Goal: Task Accomplishment & Management: Manage account settings

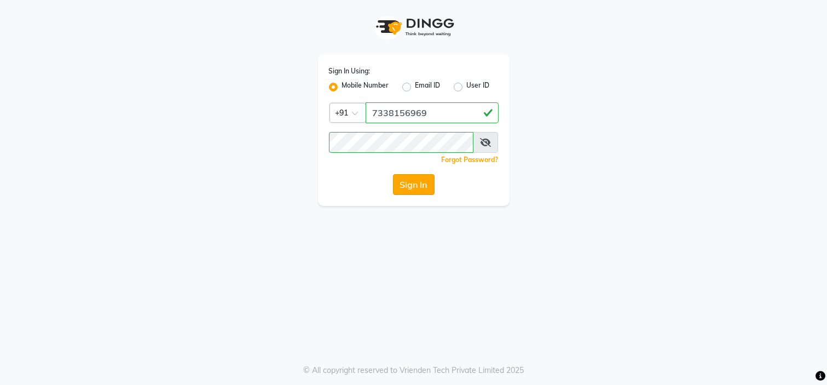
click at [416, 179] on button "Sign In" at bounding box center [414, 184] width 42 height 21
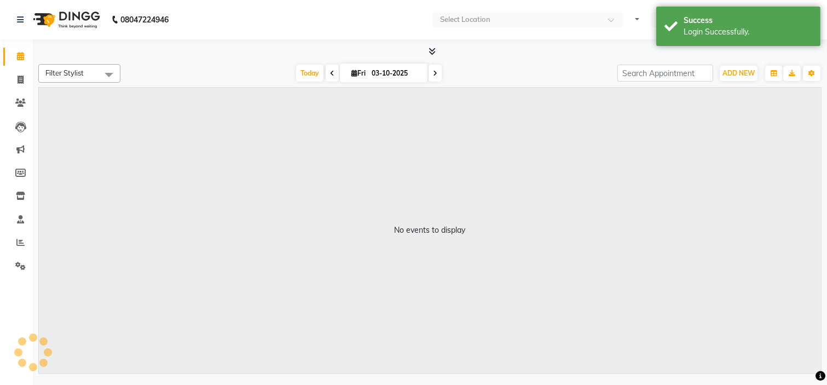
select select "en"
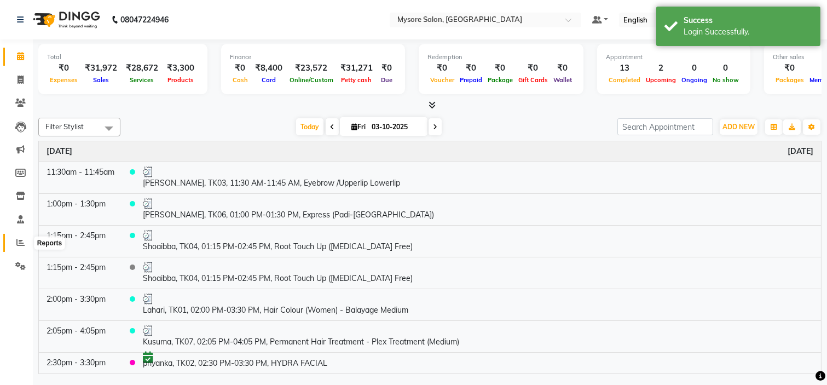
click at [23, 241] on icon at bounding box center [20, 242] width 8 height 8
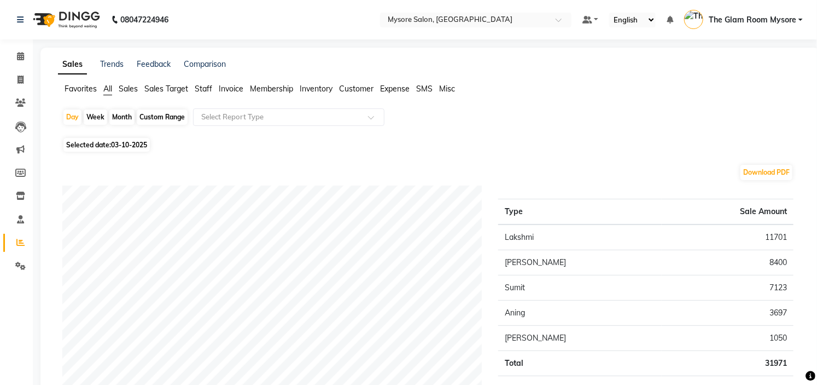
click at [468, 143] on div "Selected date: 03-10-2025" at bounding box center [432, 144] width 740 height 11
click at [18, 59] on icon at bounding box center [20, 56] width 7 height 8
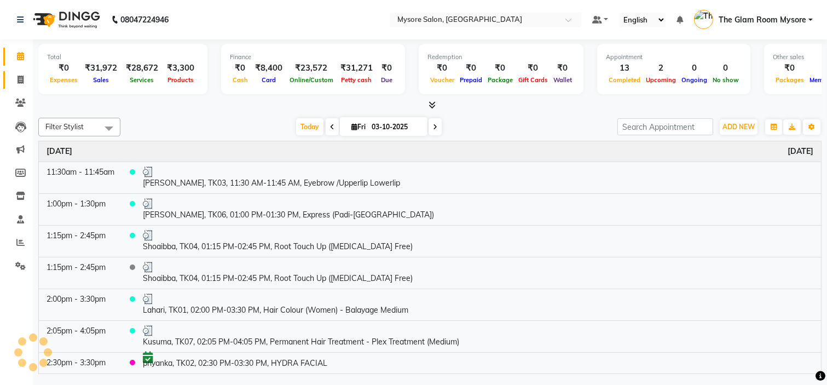
click at [18, 88] on link "Invoice" at bounding box center [16, 80] width 26 height 18
select select "service"
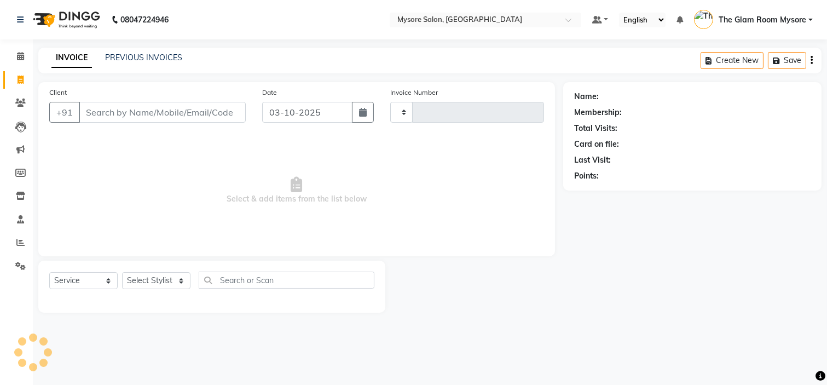
type input "1373"
select select "4255"
click at [196, 114] on input "Client" at bounding box center [162, 112] width 167 height 21
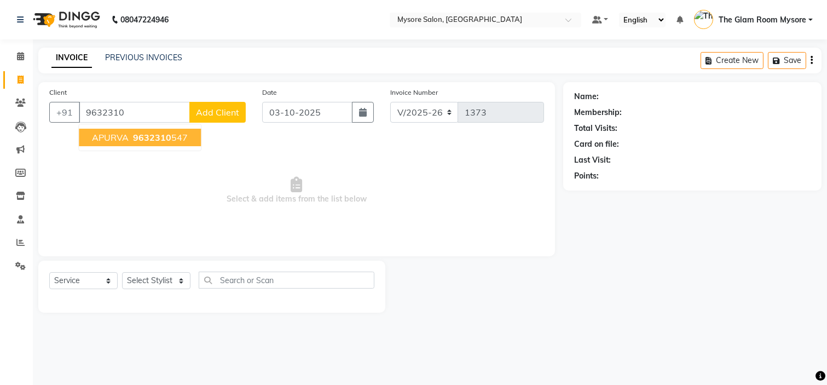
click at [161, 137] on span "9632310" at bounding box center [152, 137] width 38 height 11
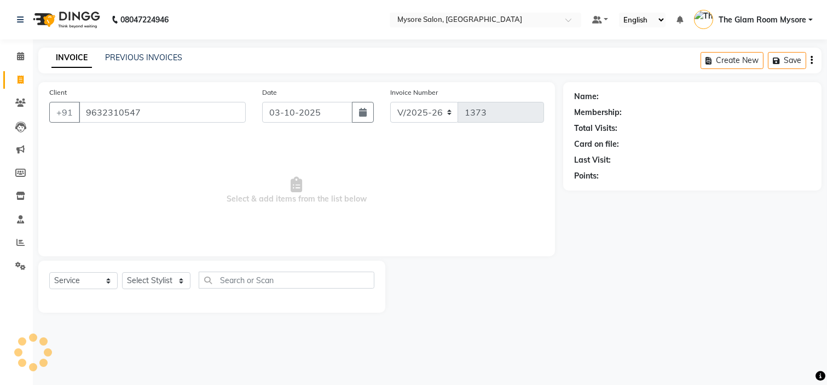
type input "9632310547"
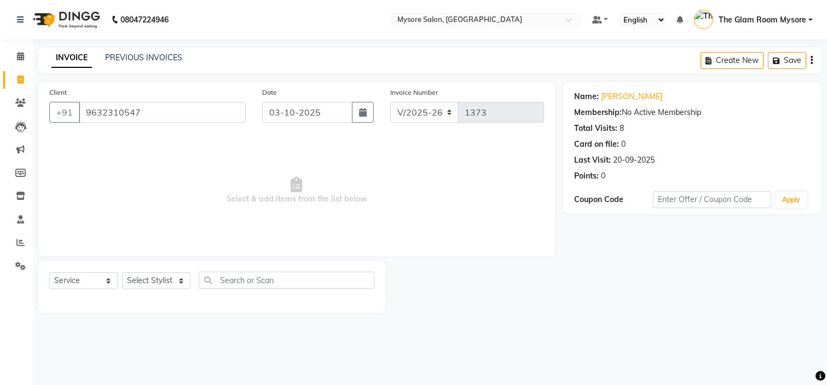
click at [171, 271] on div "Select Service Product Membership Package Voucher Prepaid Gift Card Select Styl…" at bounding box center [211, 284] width 325 height 26
click at [171, 277] on select "Select Stylist [PERSON_NAME] [PERSON_NAME] Ashwini Ayaan DR. Apurva [PERSON_NAM…" at bounding box center [156, 280] width 68 height 17
select select "35251"
click at [122, 272] on select "Select Stylist [PERSON_NAME] [PERSON_NAME] Ashwini Ayaan DR. Apurva [PERSON_NAM…" at bounding box center [156, 280] width 68 height 17
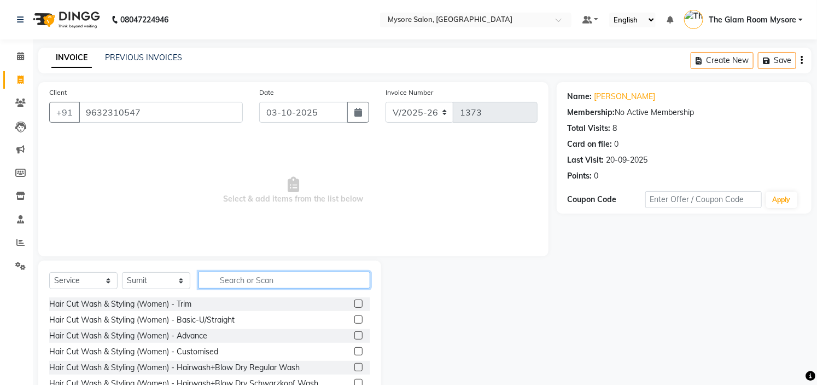
click at [285, 278] on input "text" at bounding box center [285, 279] width 172 height 17
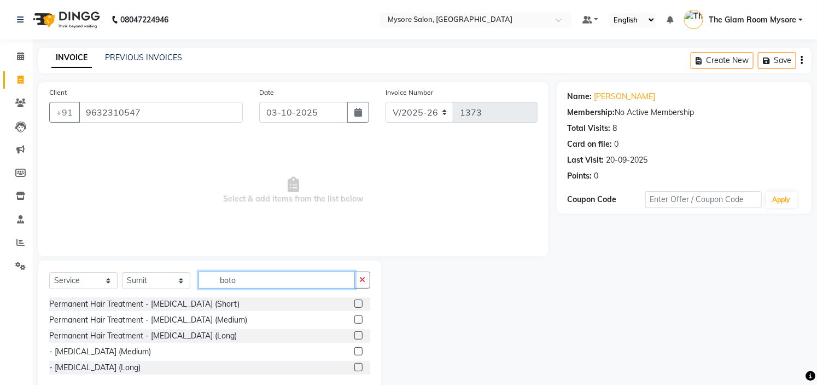
type input "boto"
click at [326, 299] on div "Permanent Hair Treatment - [MEDICAL_DATA] (Short)" at bounding box center [209, 304] width 321 height 14
click at [359, 300] on label at bounding box center [359, 303] width 8 height 8
click at [359, 300] on input "checkbox" at bounding box center [358, 303] width 7 height 7
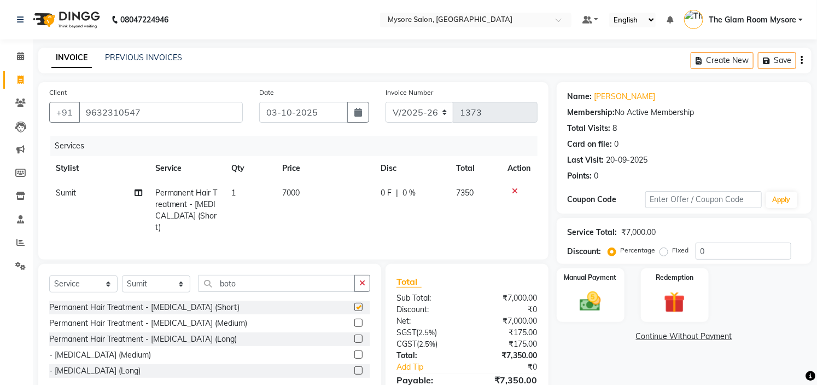
checkbox input "false"
click at [105, 287] on select "Select Service Product Membership Package Voucher Prepaid Gift Card" at bounding box center [83, 283] width 68 height 17
select select "product"
click at [49, 275] on select "Select Service Product Membership Package Voucher Prepaid Gift Card" at bounding box center [83, 283] width 68 height 17
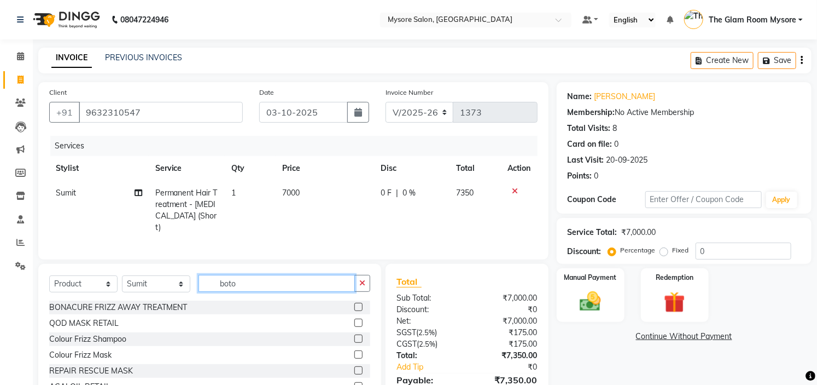
click at [253, 285] on input "boto" at bounding box center [277, 283] width 156 height 17
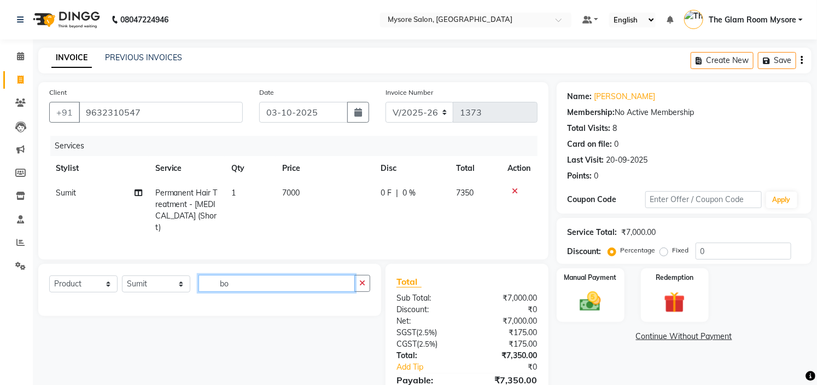
type input "b"
type input "qod"
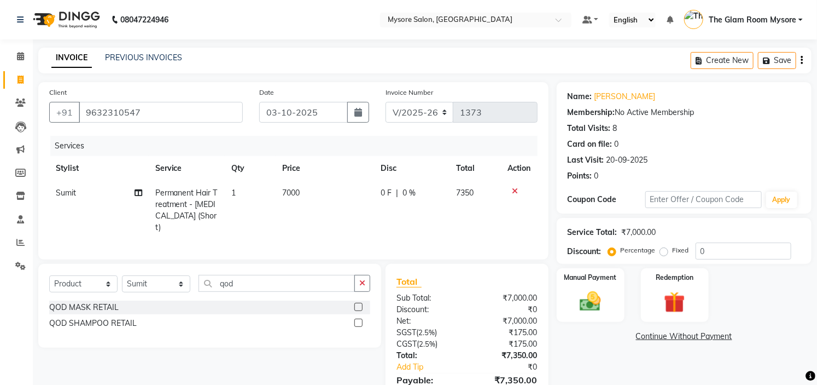
click at [359, 307] on label at bounding box center [359, 307] width 8 height 8
click at [359, 307] on input "checkbox" at bounding box center [358, 307] width 7 height 7
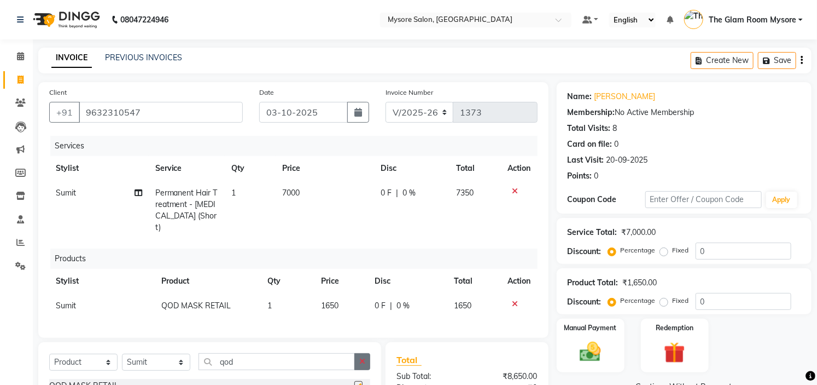
checkbox input "false"
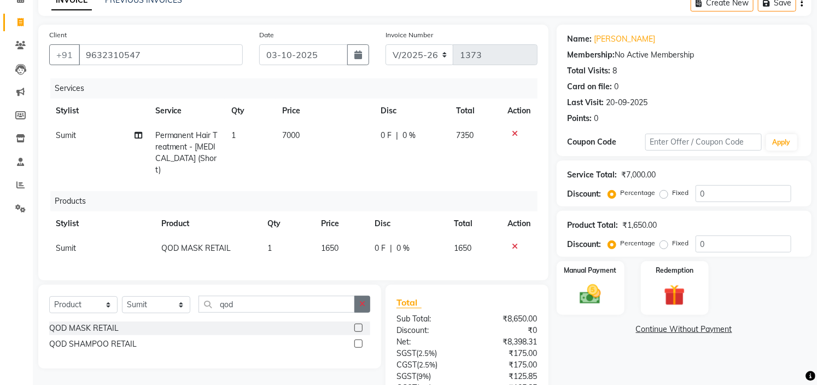
scroll to position [79, 0]
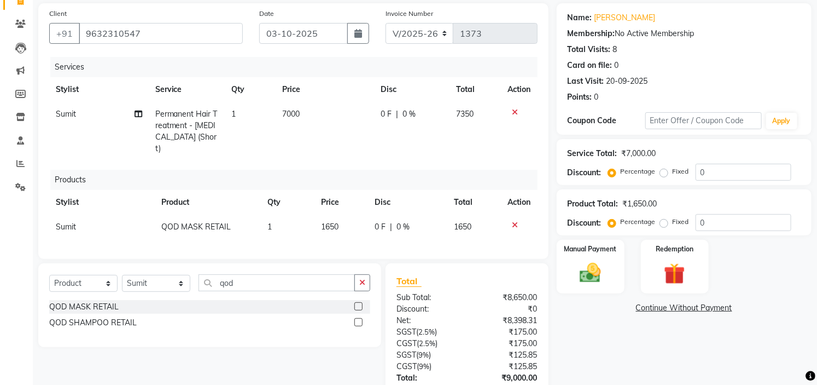
click at [360, 319] on label at bounding box center [359, 322] width 8 height 8
click at [360, 319] on input "checkbox" at bounding box center [358, 322] width 7 height 7
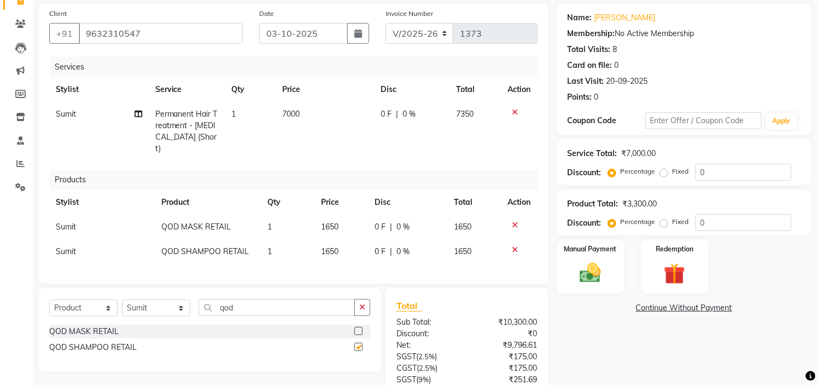
checkbox input "false"
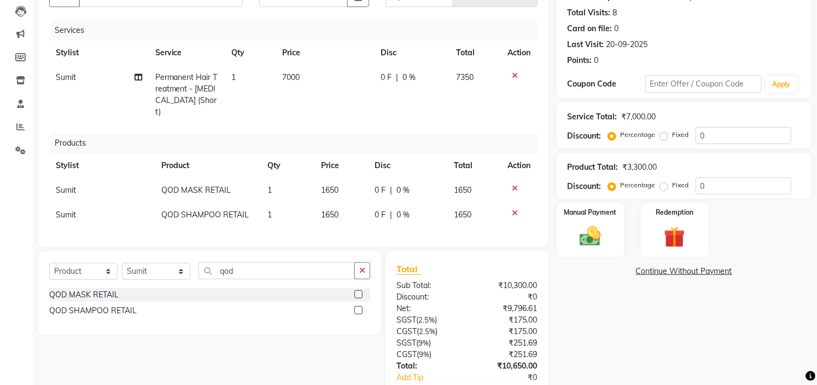
scroll to position [113, 0]
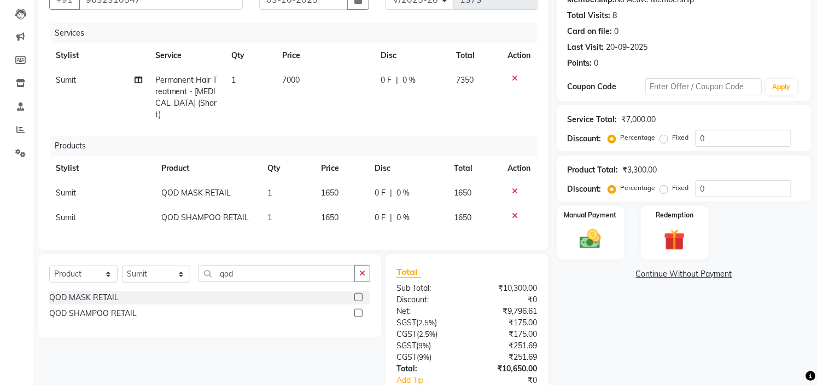
click at [405, 187] on span "0 %" at bounding box center [403, 192] width 13 height 11
select select "35251"
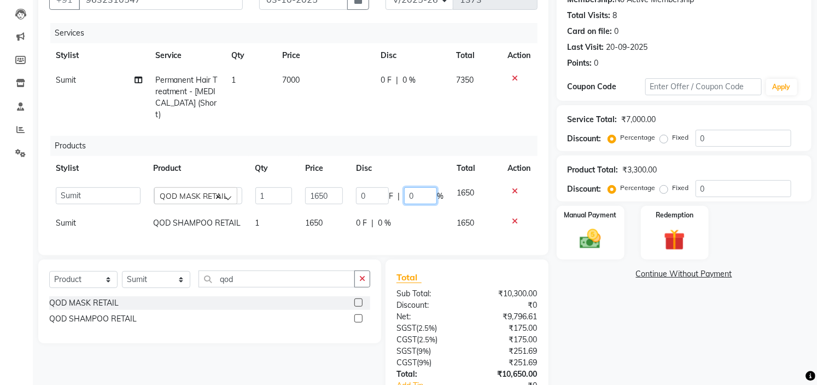
click at [416, 187] on input "0" at bounding box center [420, 195] width 33 height 17
type input "20"
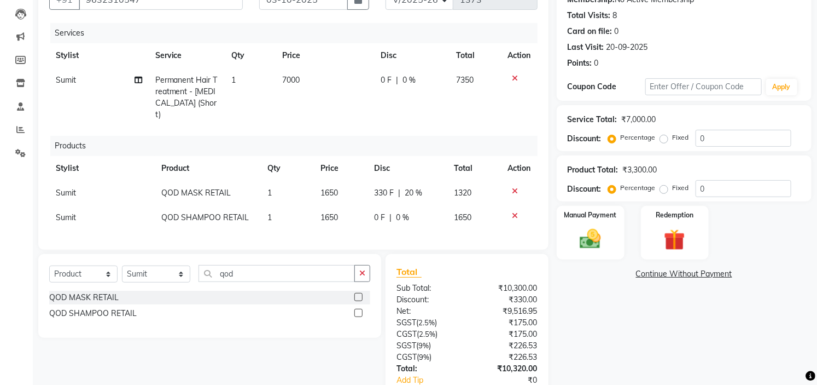
click at [432, 205] on td "0 F | 0 %" at bounding box center [408, 217] width 80 height 25
select select "35251"
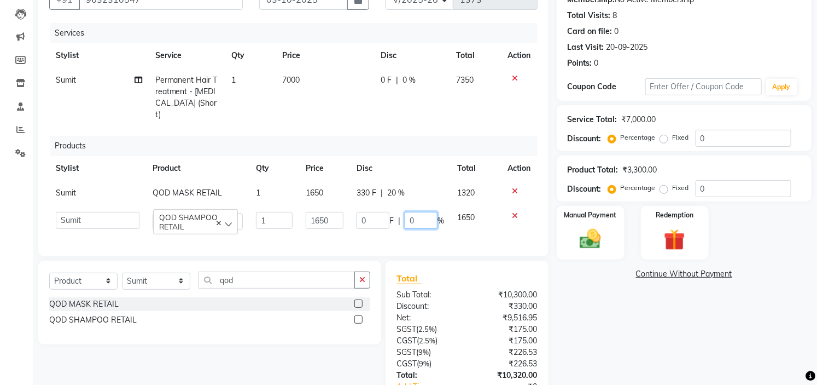
click at [415, 212] on input "0" at bounding box center [421, 220] width 33 height 17
type input "20"
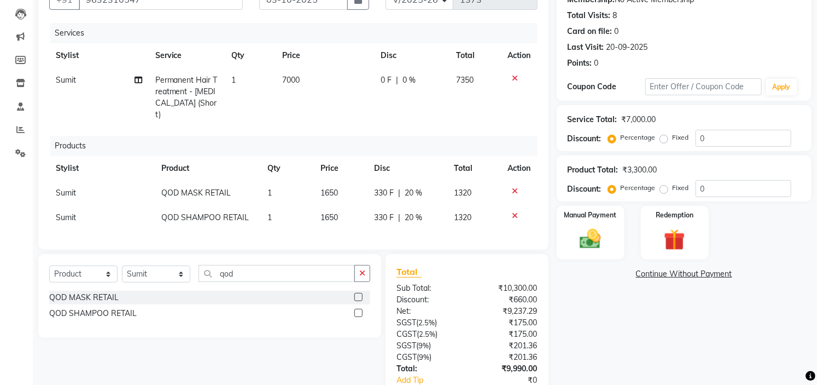
click at [450, 227] on div "Services Stylist Service Qty Price Disc Total Action Sumit Permanent Hair Treat…" at bounding box center [293, 131] width 489 height 216
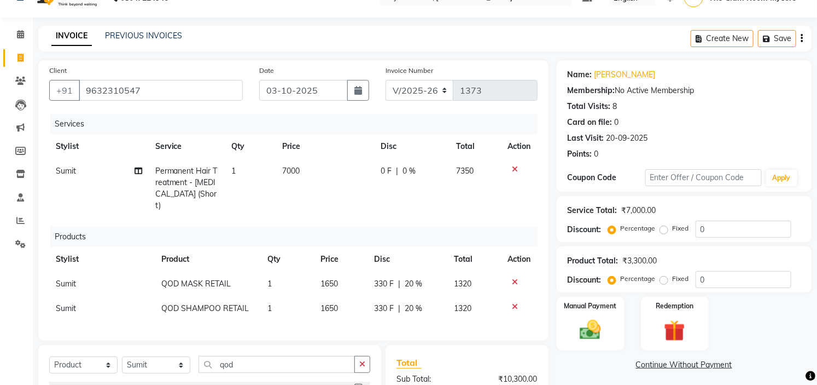
scroll to position [22, 0]
click at [311, 165] on td "7000" at bounding box center [325, 187] width 98 height 59
select select "35251"
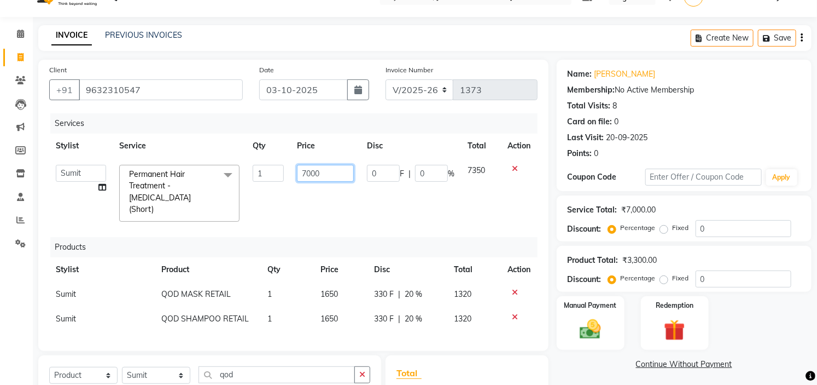
click at [334, 170] on input "7000" at bounding box center [325, 173] width 57 height 17
type input "7"
type input "5"
type input "6000"
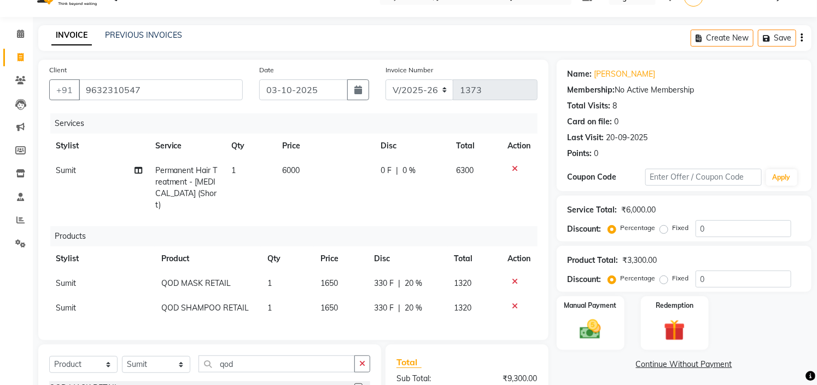
click at [376, 211] on div "Services Stylist Service Qty Price Disc Total Action Sumit Permanent Hair Treat…" at bounding box center [293, 221] width 489 height 216
click at [425, 173] on div "0 F | 0 %" at bounding box center [412, 170] width 62 height 11
select select "35251"
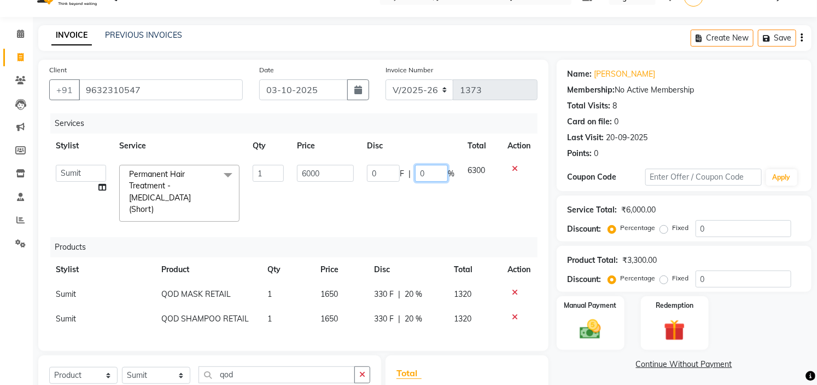
click at [423, 170] on input "0" at bounding box center [431, 173] width 33 height 17
type input "50"
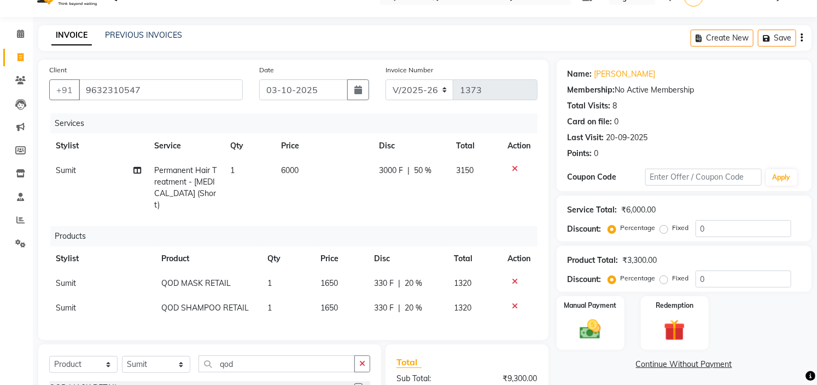
click at [439, 192] on td "3000 F | 50 %" at bounding box center [412, 187] width 78 height 59
select select "35251"
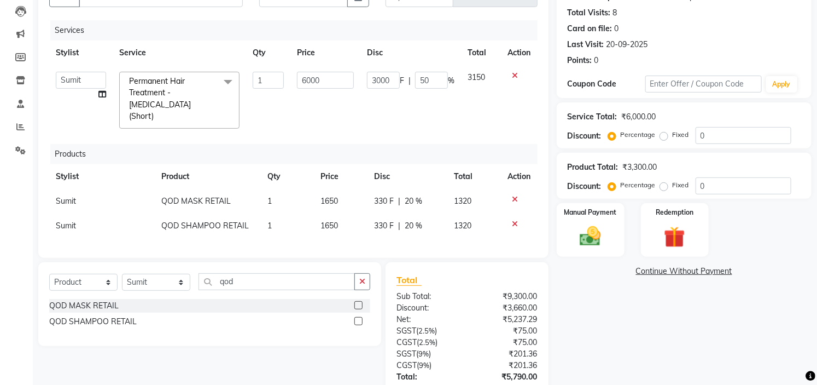
scroll to position [114, 0]
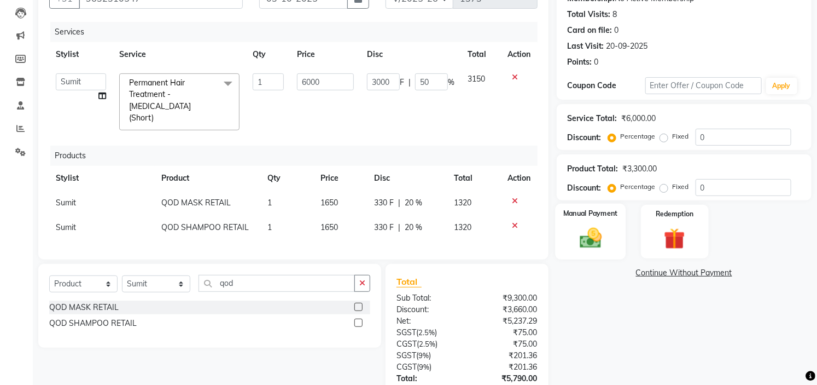
click at [590, 223] on div "Manual Payment" at bounding box center [590, 232] width 71 height 56
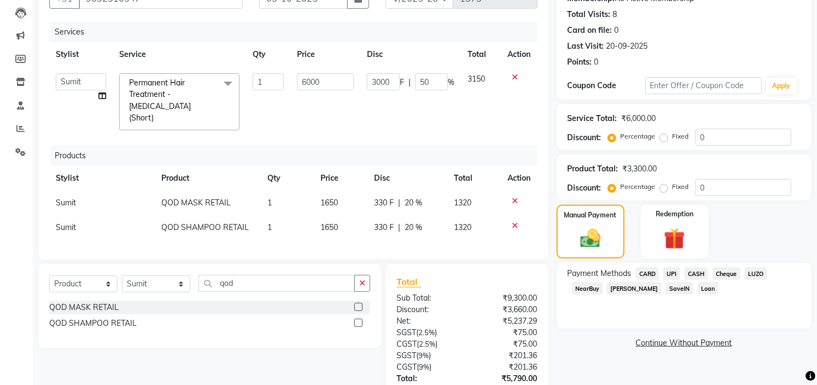
click at [677, 274] on span "UPI" at bounding box center [672, 273] width 17 height 13
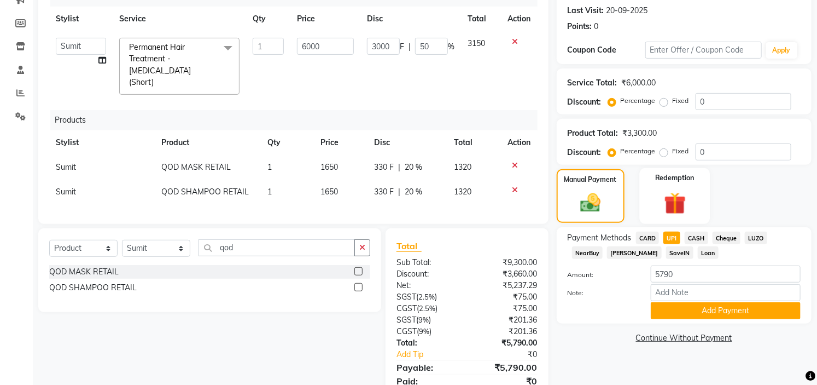
scroll to position [152, 0]
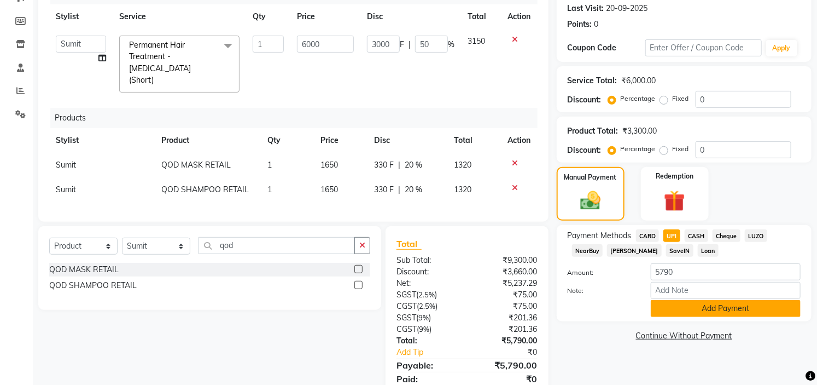
click at [706, 315] on button "Add Payment" at bounding box center [726, 308] width 150 height 17
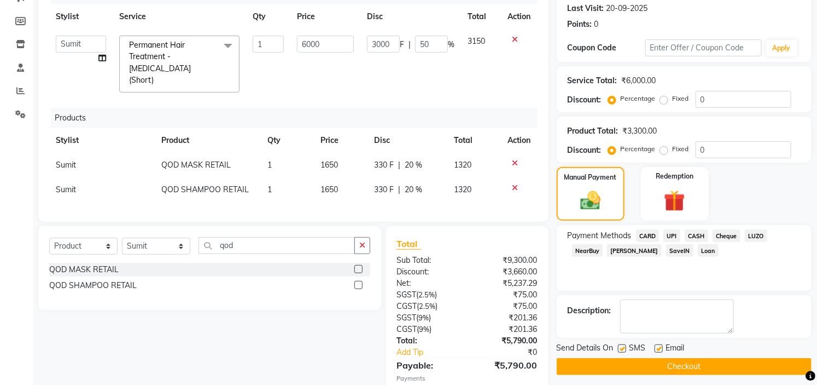
scroll to position [213, 0]
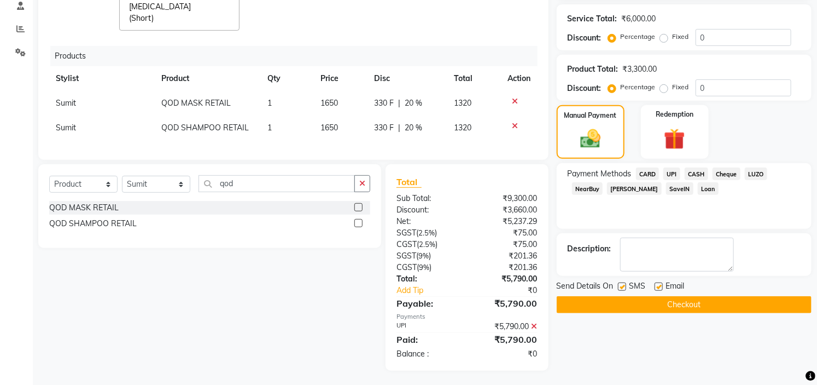
click at [682, 302] on button "Checkout" at bounding box center [684, 304] width 255 height 17
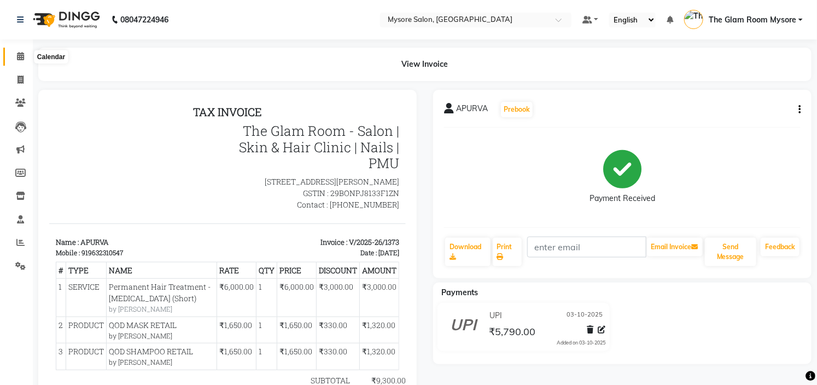
click at [14, 53] on span at bounding box center [20, 56] width 19 height 13
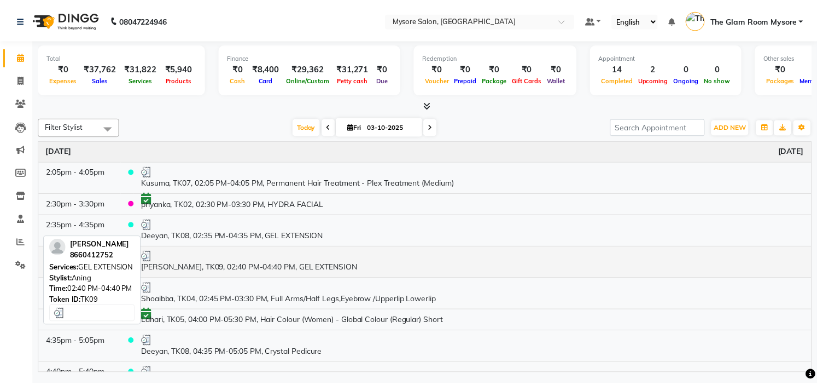
scroll to position [160, 0]
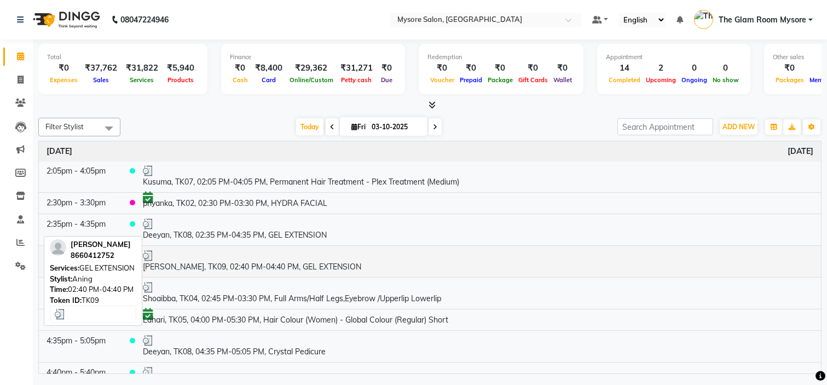
click at [206, 263] on td "[PERSON_NAME], TK09, 02:40 PM-04:40 PM, GEL EXTENSION" at bounding box center [478, 261] width 686 height 32
select select "3"
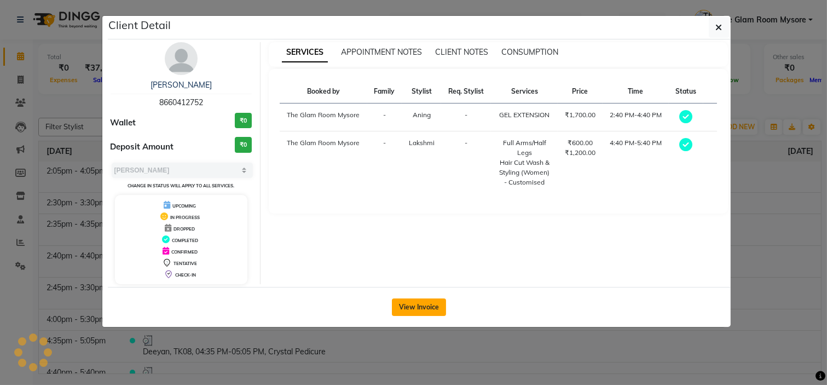
click at [420, 307] on button "View Invoice" at bounding box center [419, 307] width 54 height 18
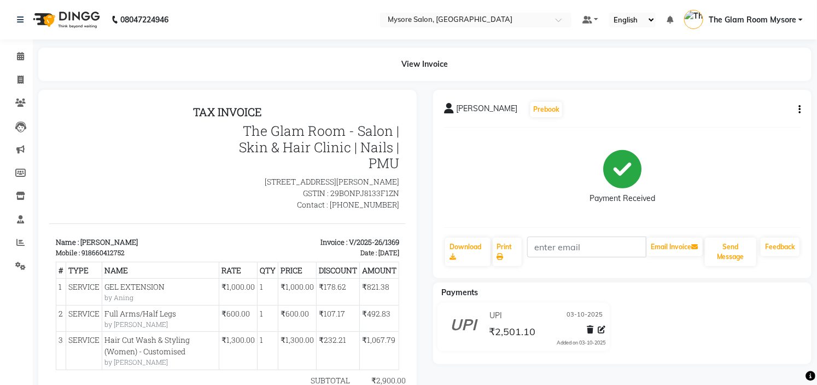
click at [800, 110] on icon "button" at bounding box center [800, 109] width 2 height 1
click at [749, 117] on div "Edit Invoice" at bounding box center [745, 116] width 75 height 14
select select "service"
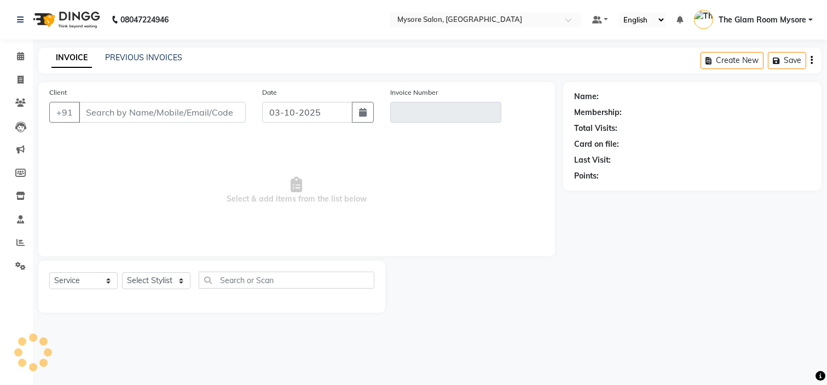
type input "8660412752"
type input "V/2025-26/1369"
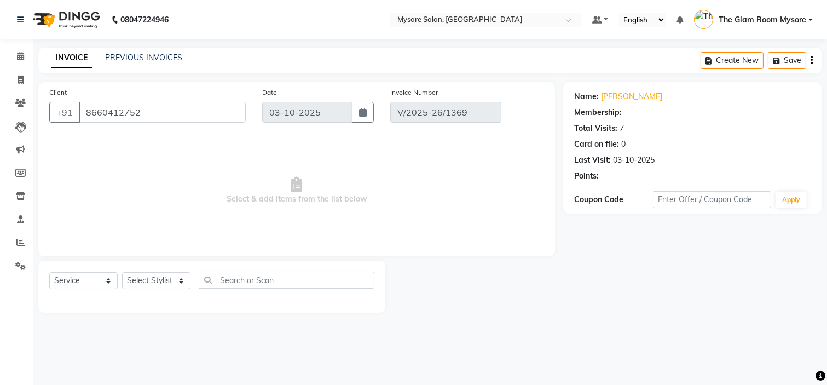
select select "select"
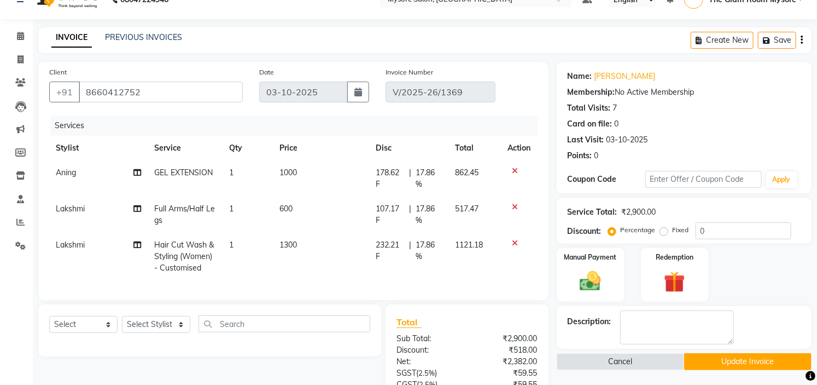
scroll to position [26, 0]
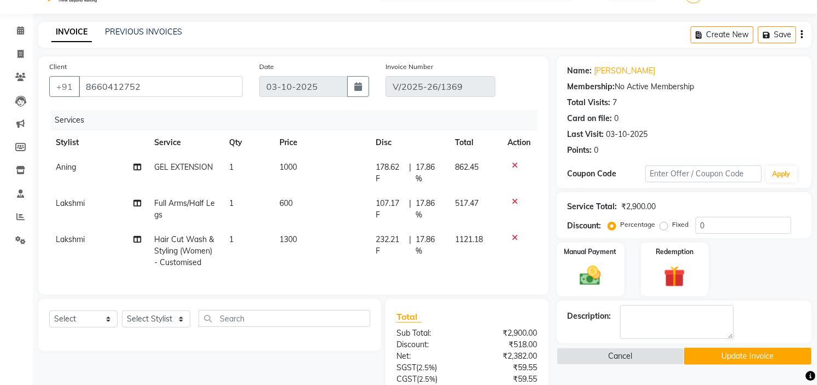
click at [83, 234] on span "Lakshmi" at bounding box center [70, 239] width 29 height 10
select select "63165"
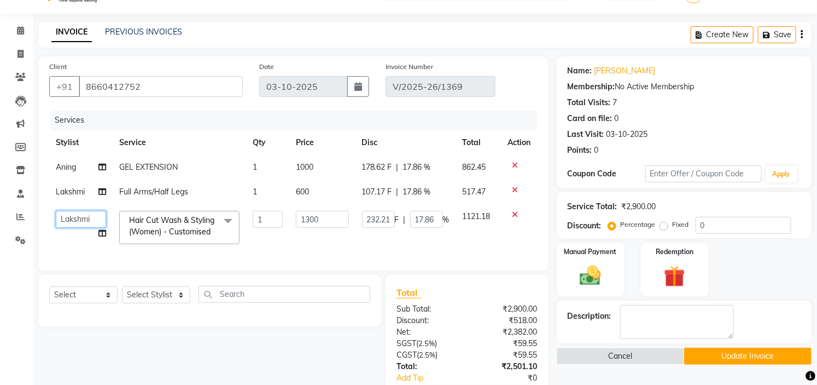
click at [89, 218] on select "[PERSON_NAME] [PERSON_NAME] Ashwini Ayaan DR. Apurva [PERSON_NAME] [PERSON_NAME…" at bounding box center [81, 219] width 50 height 17
select select "35251"
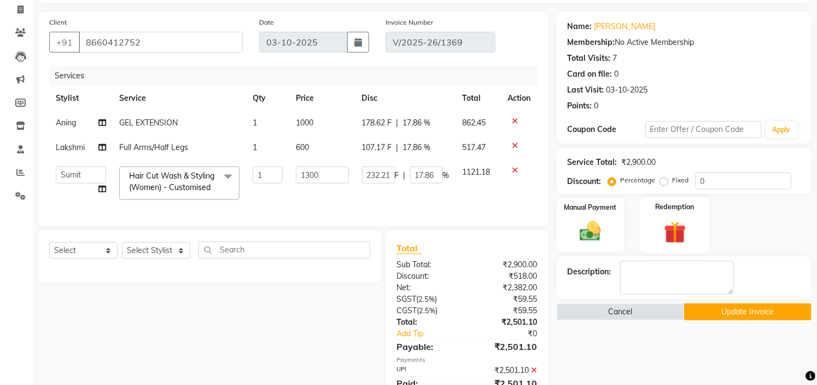
scroll to position [71, 0]
click at [722, 317] on button "Update Invoice" at bounding box center [747, 310] width 127 height 17
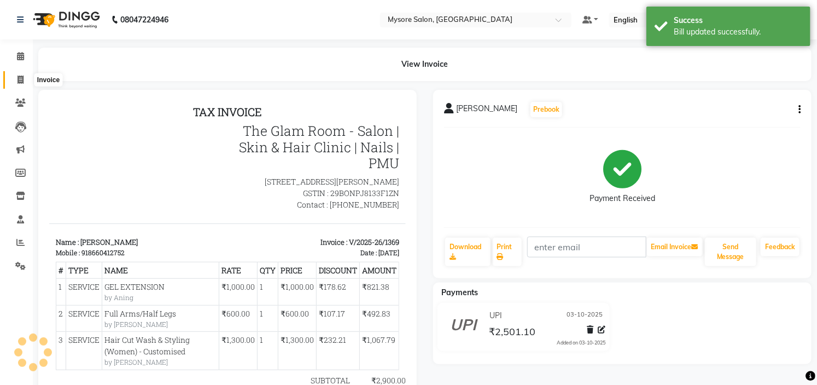
click at [20, 79] on icon at bounding box center [21, 80] width 6 height 8
select select "4255"
select select "service"
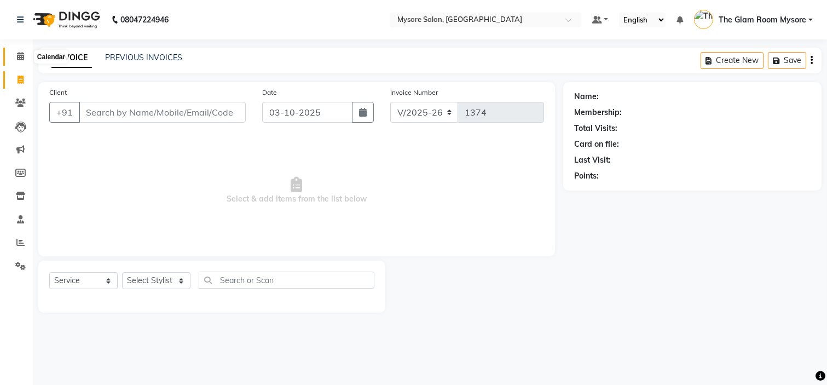
click at [13, 58] on span at bounding box center [20, 56] width 19 height 13
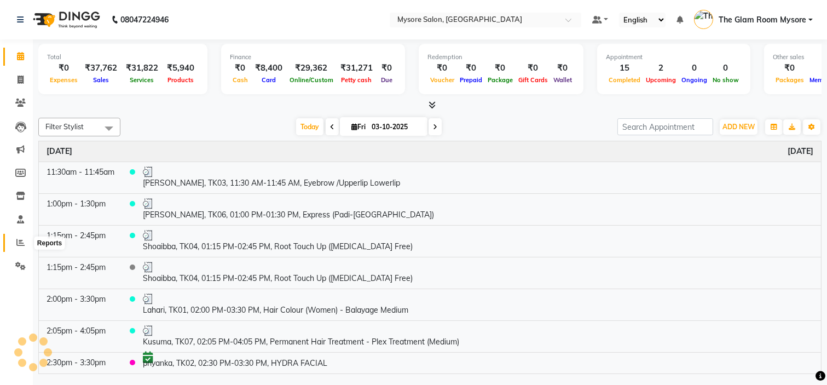
drag, startPoint x: 19, startPoint y: 230, endPoint x: 19, endPoint y: 244, distance: 14.2
click at [19, 244] on ul "Calendar Invoice Clients Leads Marketing Members Inventory Staff Reports Settin…" at bounding box center [16, 164] width 33 height 238
click at [19, 244] on icon at bounding box center [20, 242] width 8 height 8
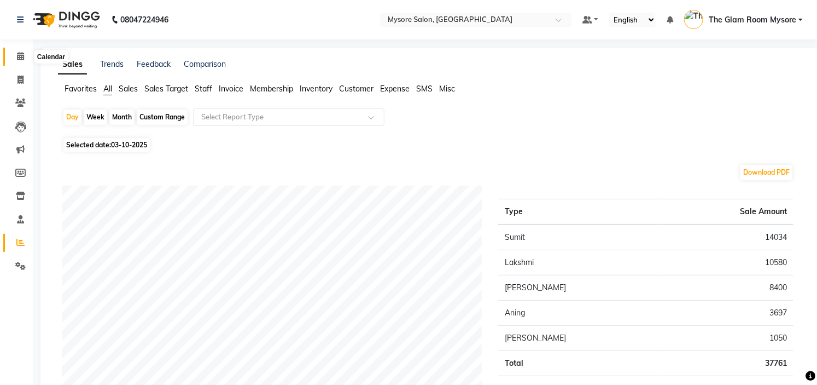
click at [18, 53] on icon at bounding box center [20, 56] width 7 height 8
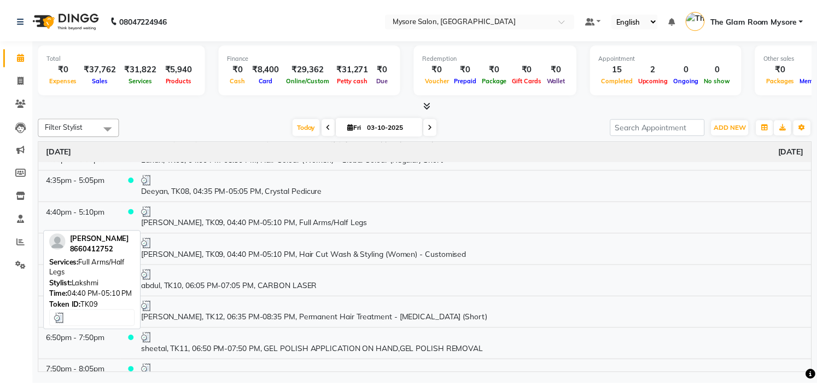
scroll to position [338, 0]
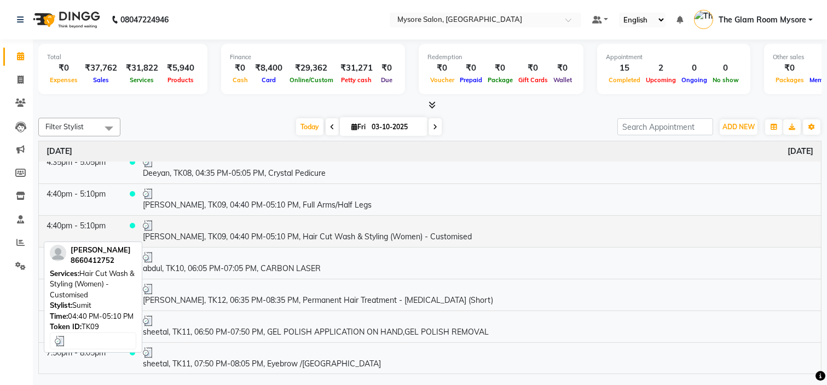
click at [198, 238] on td "[PERSON_NAME], TK09, 04:40 PM-05:10 PM, Hair Cut Wash & Styling (Women) - Custo…" at bounding box center [478, 231] width 686 height 32
select select "3"
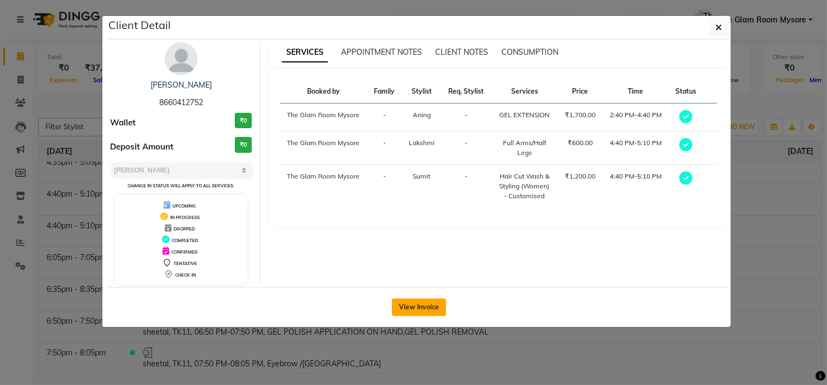
click at [408, 301] on button "View Invoice" at bounding box center [419, 307] width 54 height 18
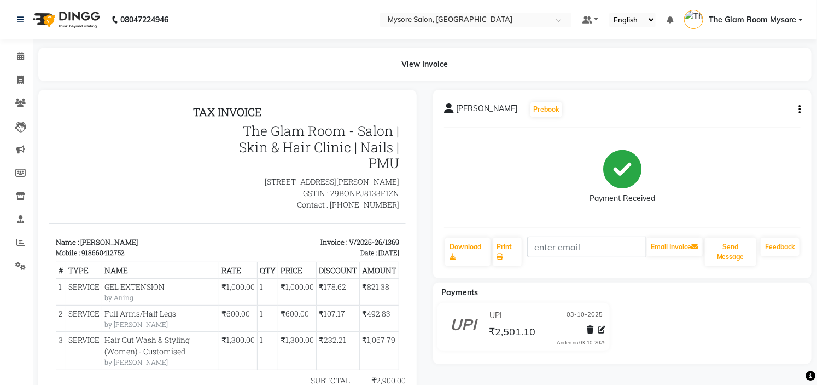
click at [802, 109] on div "[PERSON_NAME] Prebook Payment Received Download Print Email Invoice Send Messag…" at bounding box center [622, 184] width 379 height 188
click at [797, 111] on button "button" at bounding box center [797, 109] width 7 height 11
click at [755, 115] on div "Edit Invoice" at bounding box center [745, 116] width 75 height 14
select select "service"
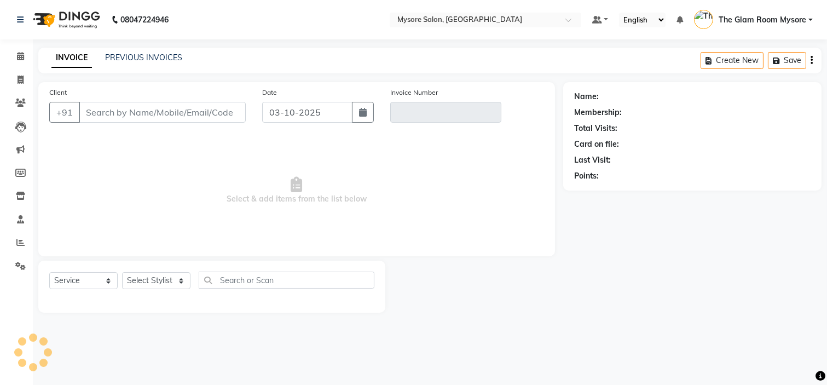
type input "8660412752"
type input "V/2025-26/1369"
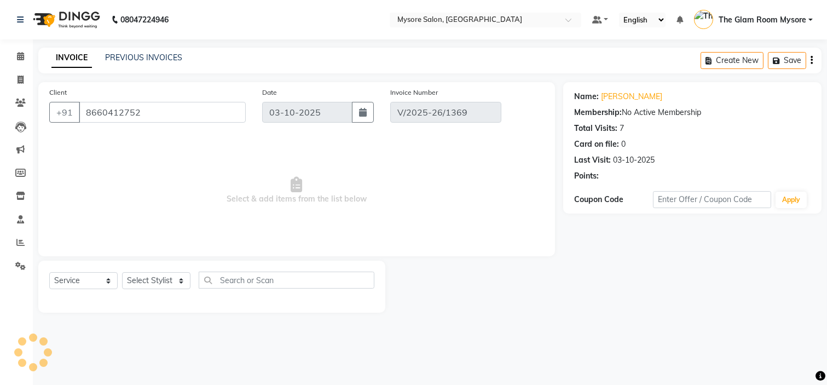
select select "select"
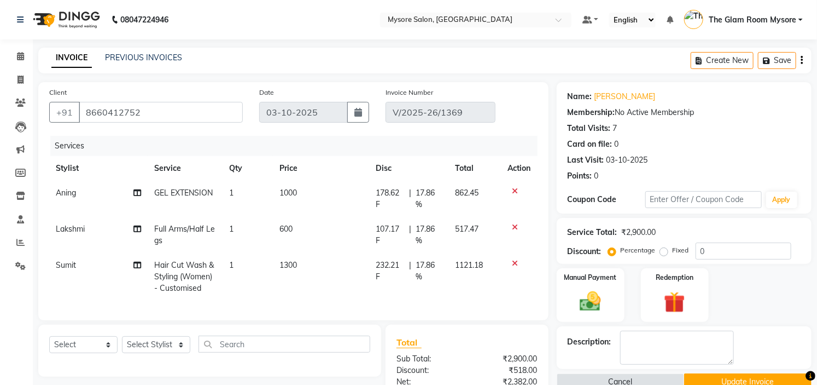
click at [66, 270] on td "Sumit" at bounding box center [98, 277] width 98 height 48
select select "35251"
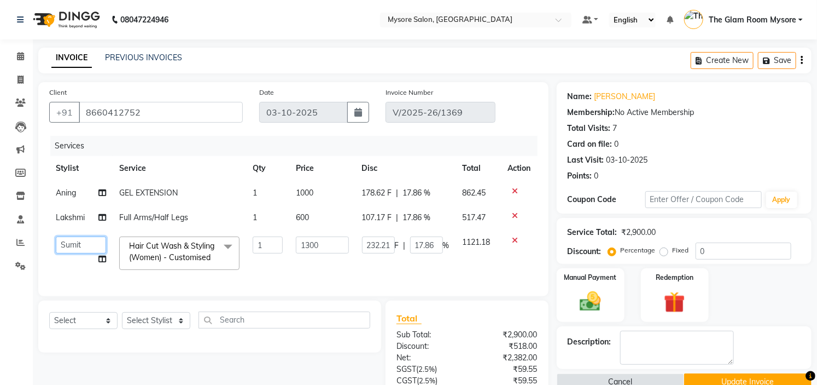
click at [71, 247] on select "[PERSON_NAME] [PERSON_NAME] Ashwini Ayaan DR. Apurva [PERSON_NAME] [PERSON_NAME…" at bounding box center [81, 244] width 50 height 17
select select "66079"
click at [732, 380] on button "Update Invoice" at bounding box center [747, 381] width 127 height 17
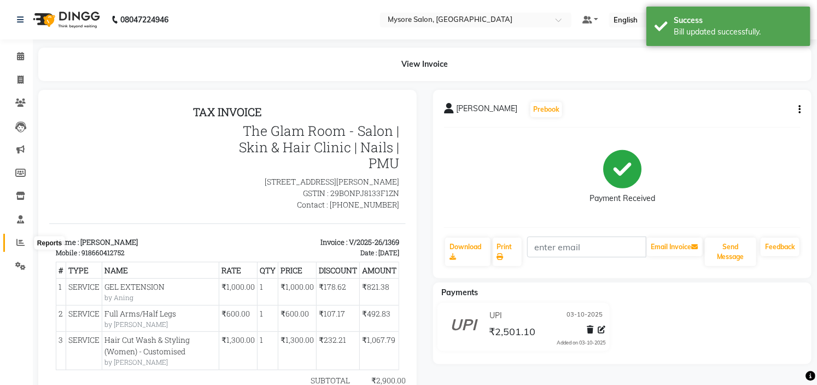
click at [19, 242] on icon at bounding box center [20, 242] width 8 height 8
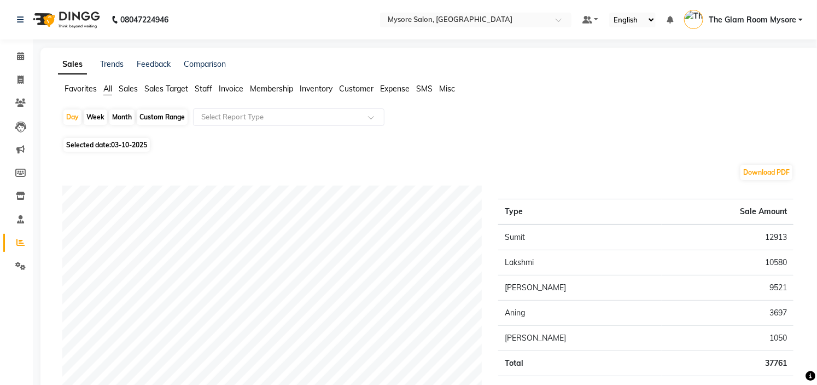
click at [771, 22] on span "The Glam Room Mysore" at bounding box center [753, 19] width 88 height 11
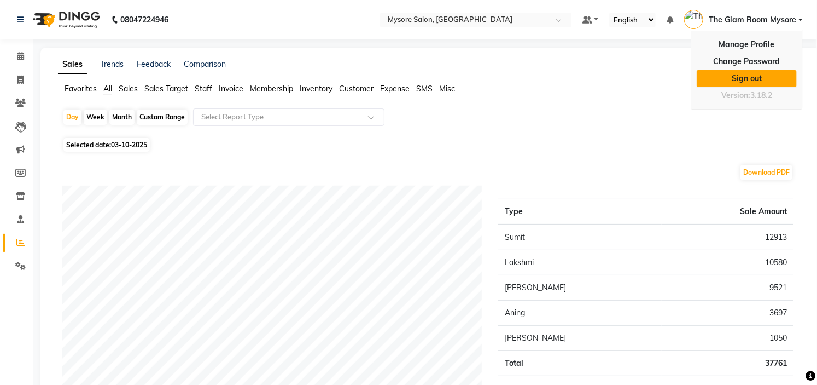
click at [746, 79] on link "Sign out" at bounding box center [747, 78] width 100 height 17
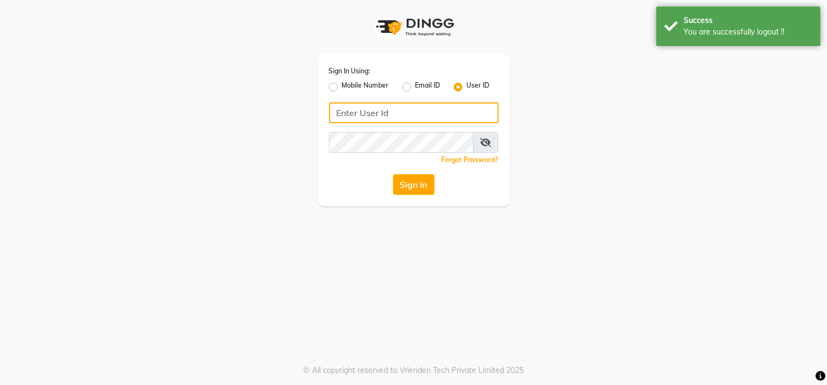
type input "7338156969"
